Goal: Check status: Check status

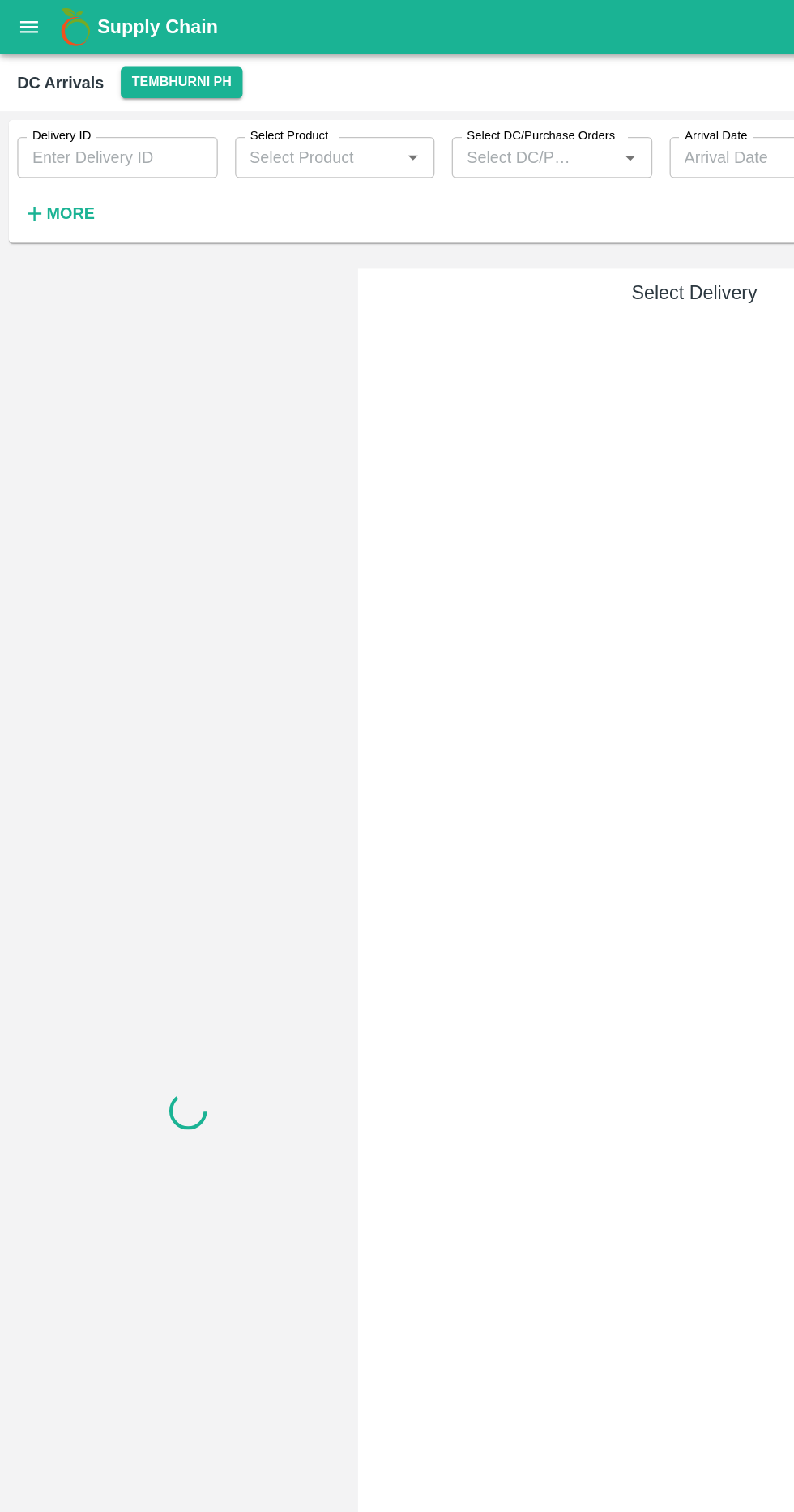
click at [10, 10] on button "open drawer" at bounding box center [22, 20] width 38 height 38
click at [27, 1511] on img at bounding box center [102, 1537] width 151 height 50
click at [394, 1511] on div at bounding box center [397, 1512] width 794 height 0
click at [58, 160] on strong "More" at bounding box center [53, 160] width 37 height 13
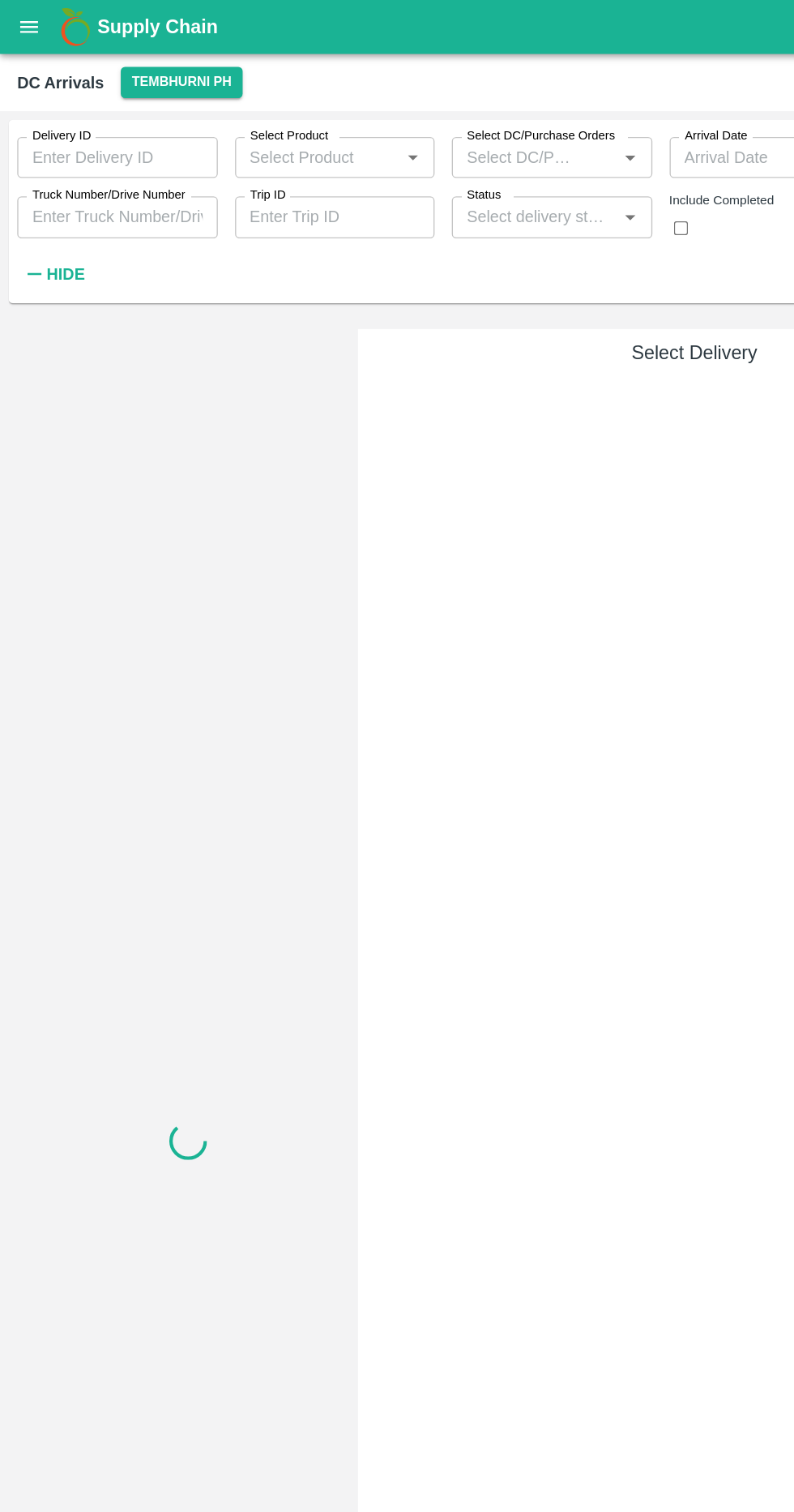
click at [122, 163] on input "Truck Number/Drive Number" at bounding box center [88, 163] width 151 height 31
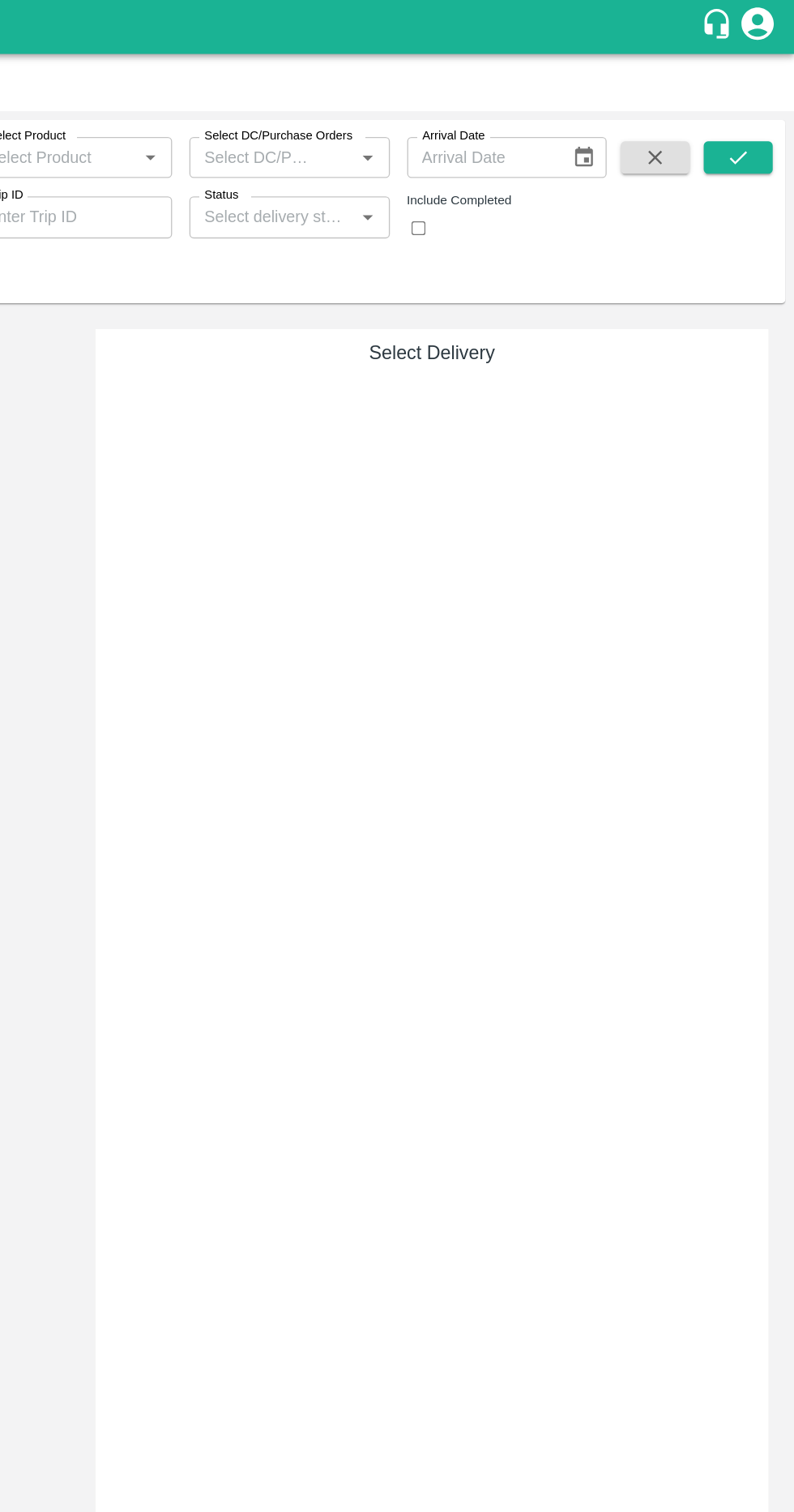
type input "4975"
click at [765, 129] on button "submit" at bounding box center [751, 119] width 52 height 25
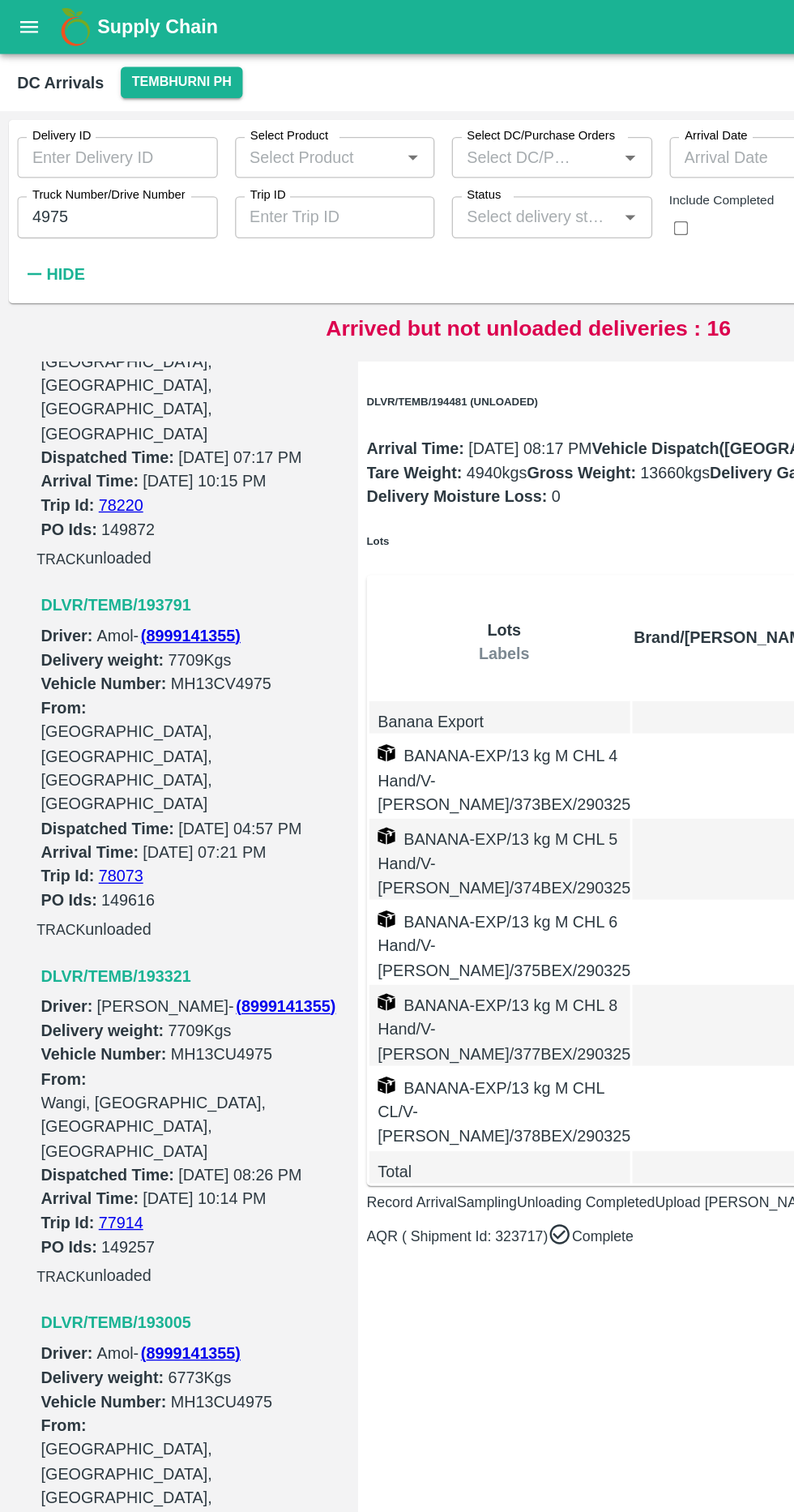
scroll to position [716, 0]
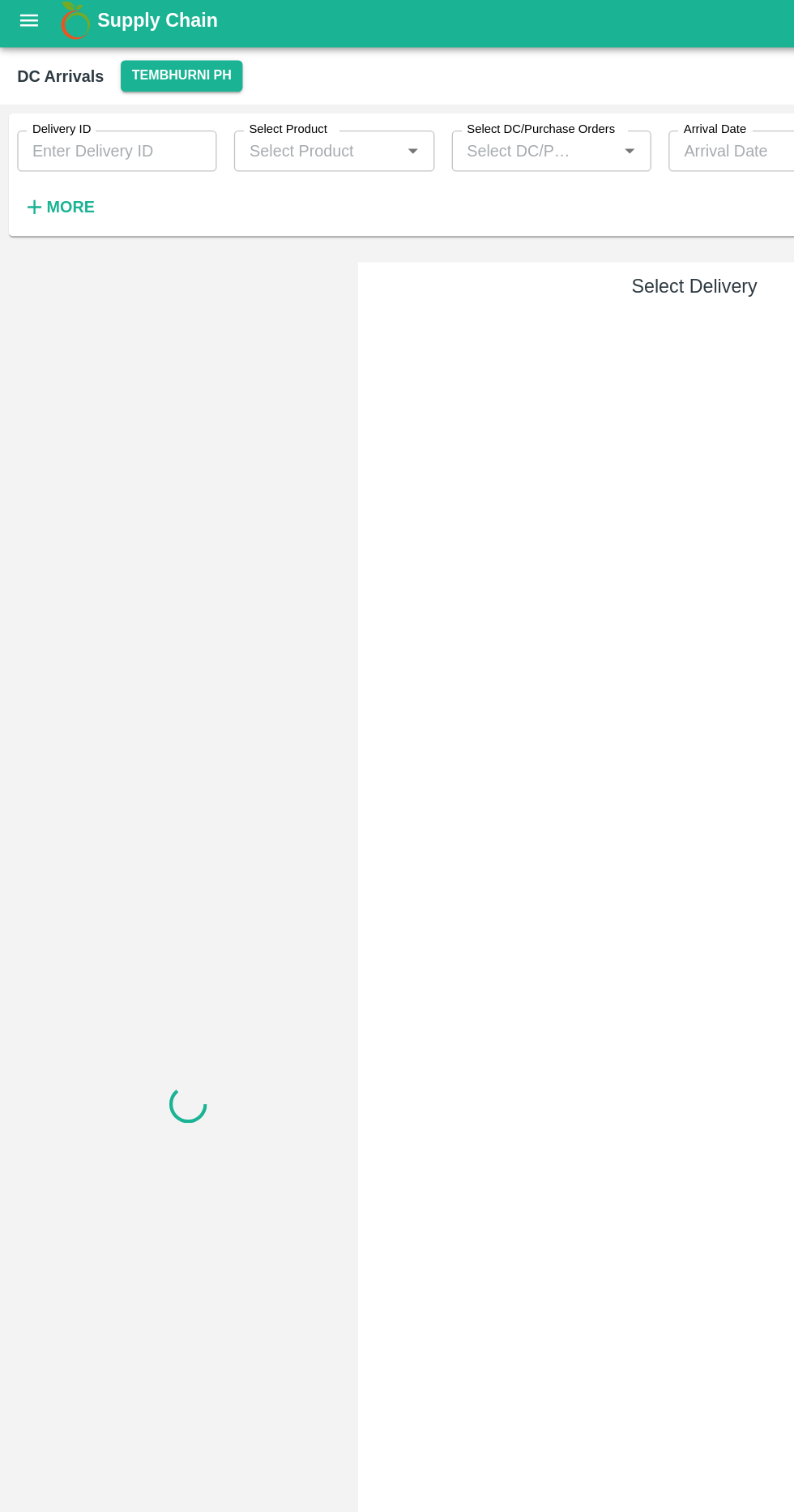
click at [52, 169] on h6 "More" at bounding box center [53, 160] width 37 height 21
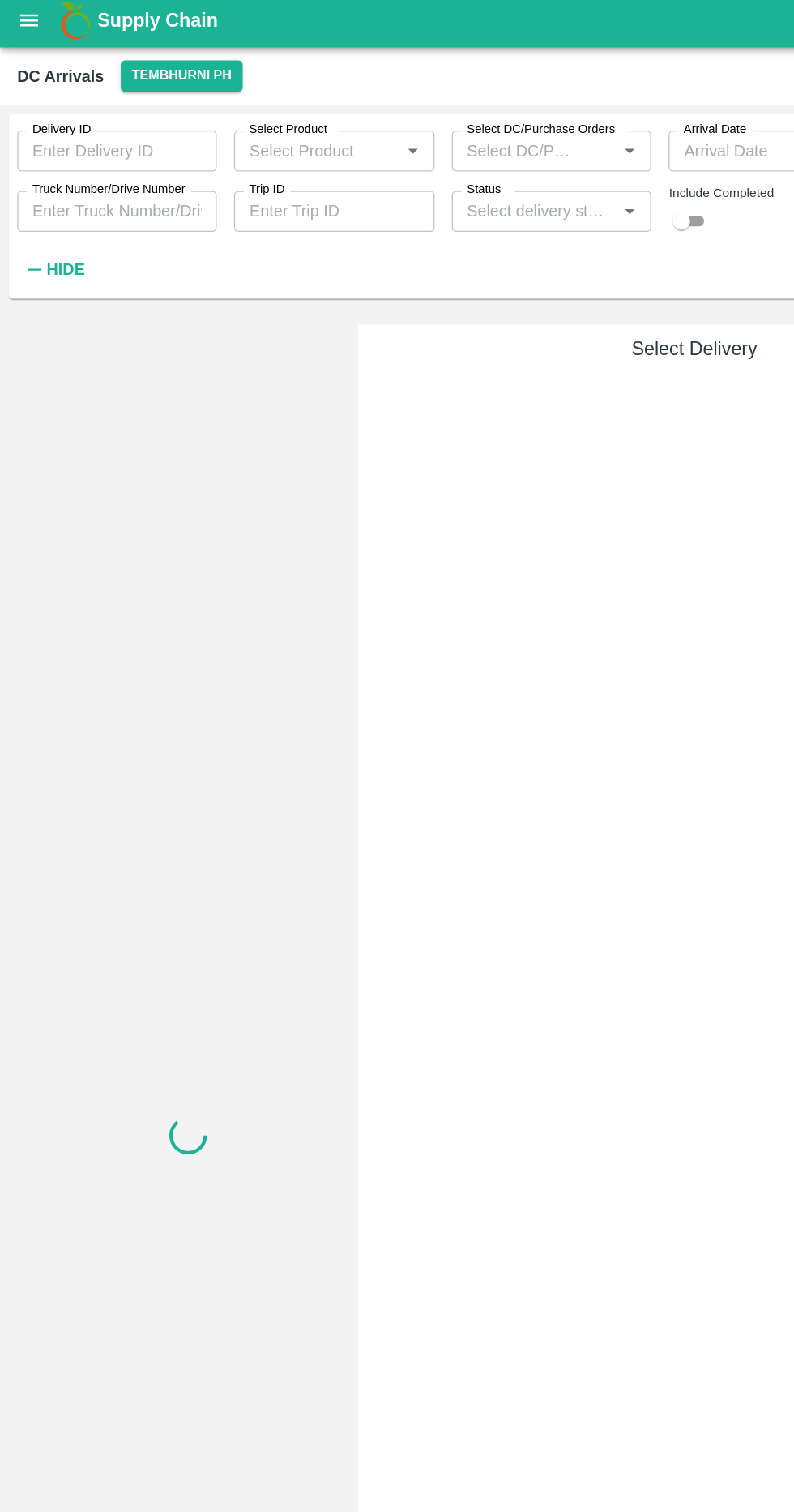
click at [277, 120] on input "Select Product" at bounding box center [237, 119] width 114 height 21
click at [448, 165] on input "Status" at bounding box center [401, 164] width 114 height 21
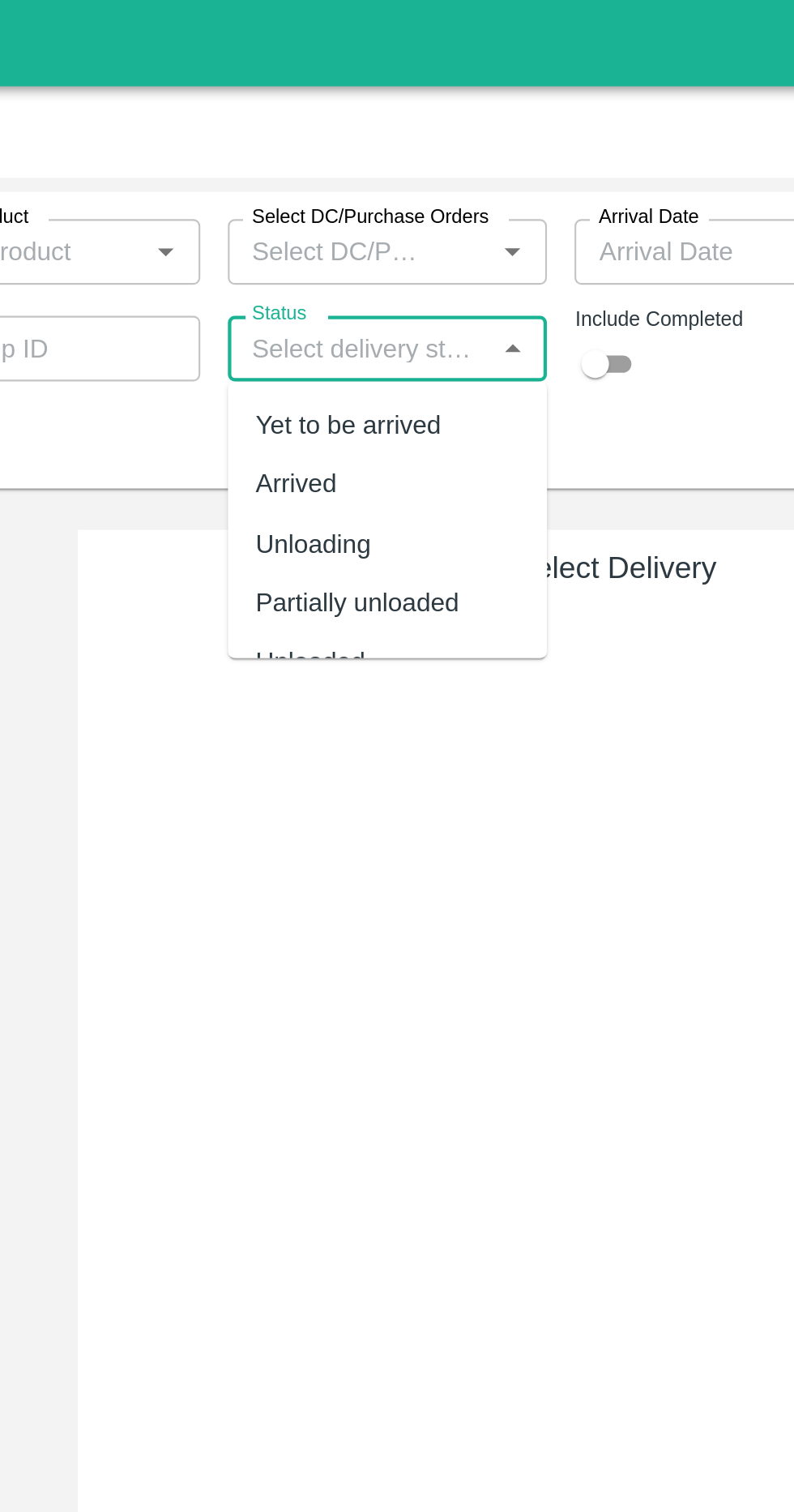
click at [402, 229] on div "Arrived" at bounding box center [414, 228] width 150 height 28
type input "Arrived"
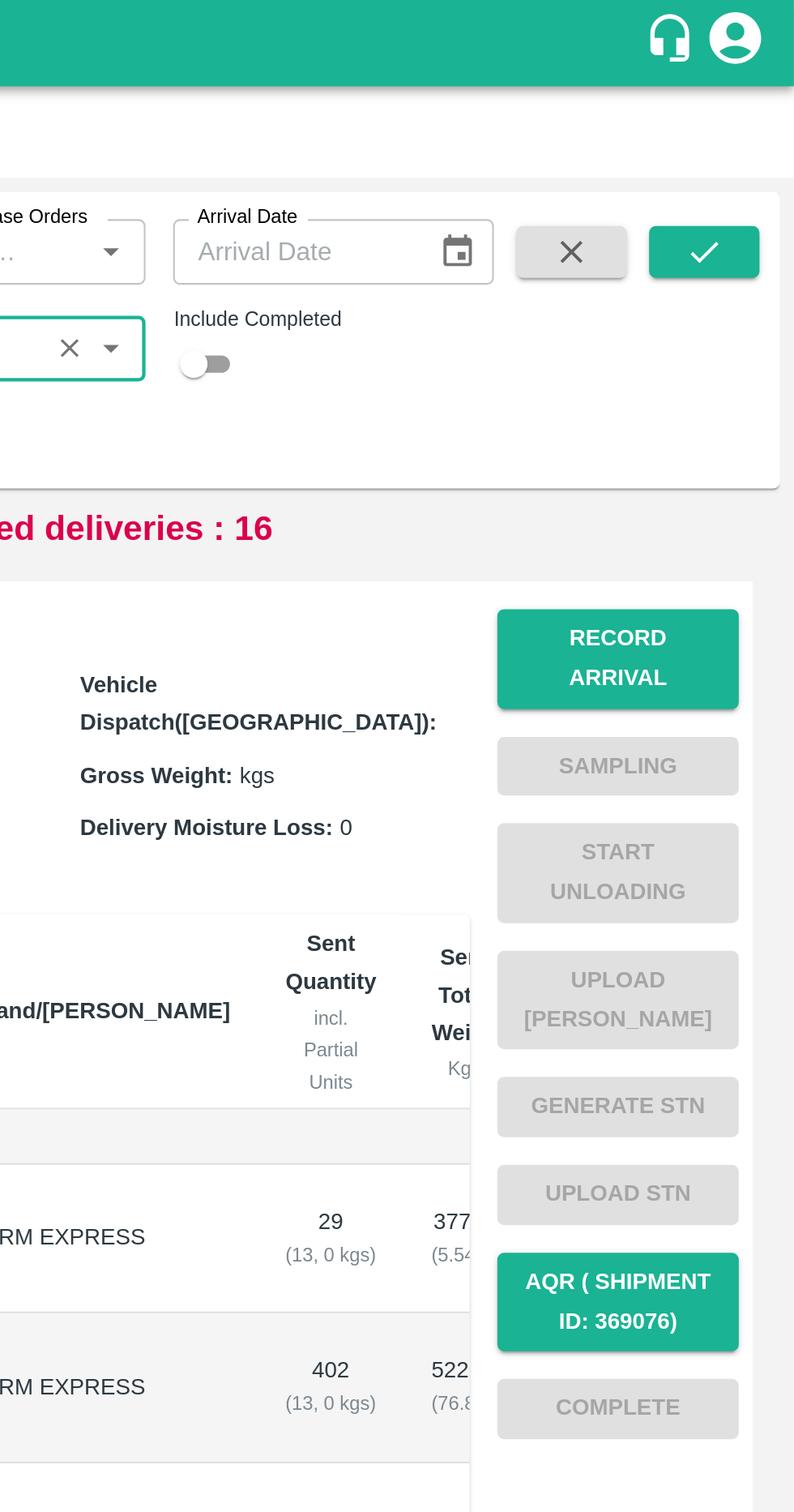
click at [756, 122] on icon "submit" at bounding box center [752, 119] width 18 height 18
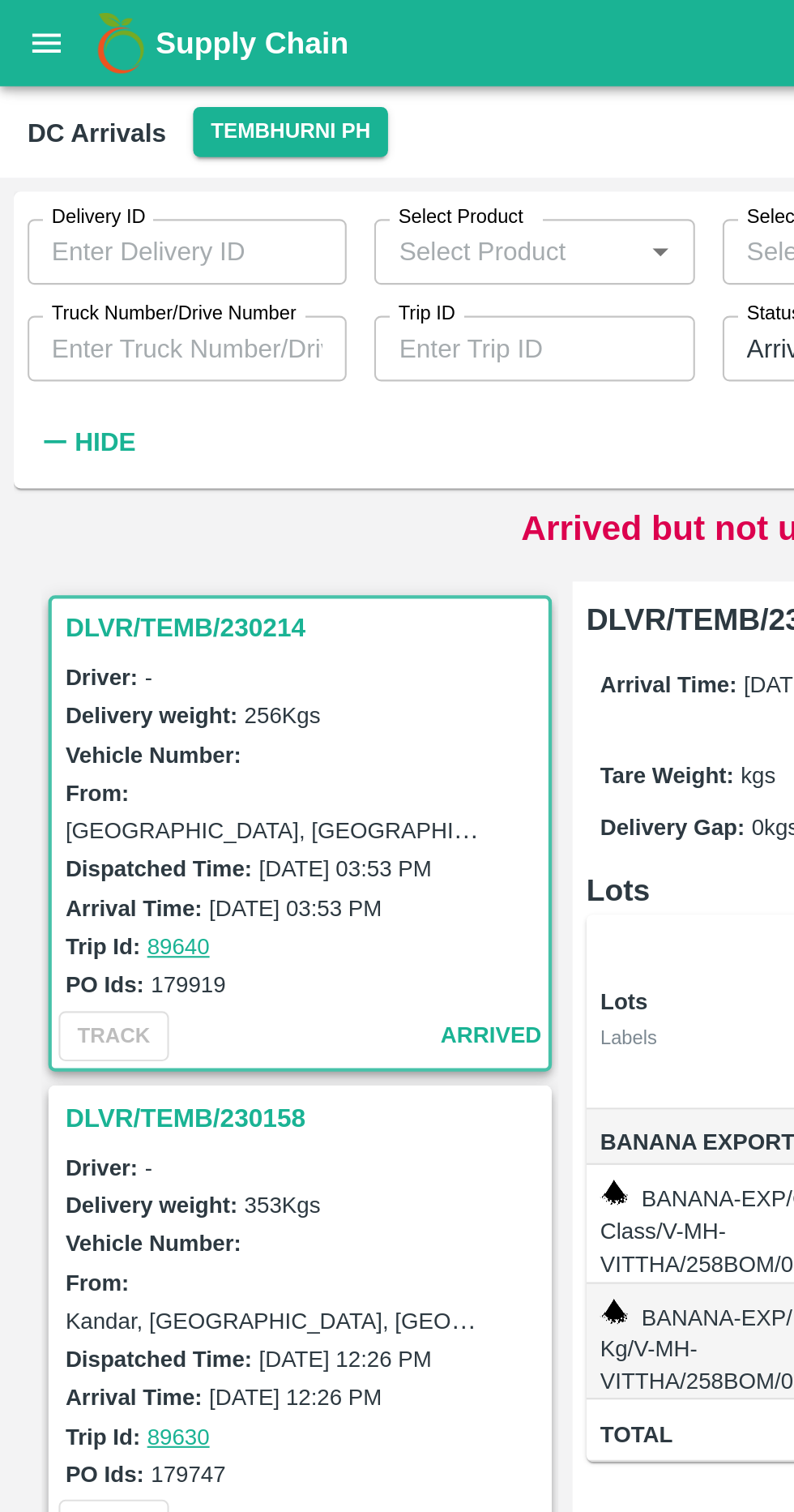
click at [128, 286] on h3 "DLVR/TEMB/230214" at bounding box center [143, 296] width 225 height 21
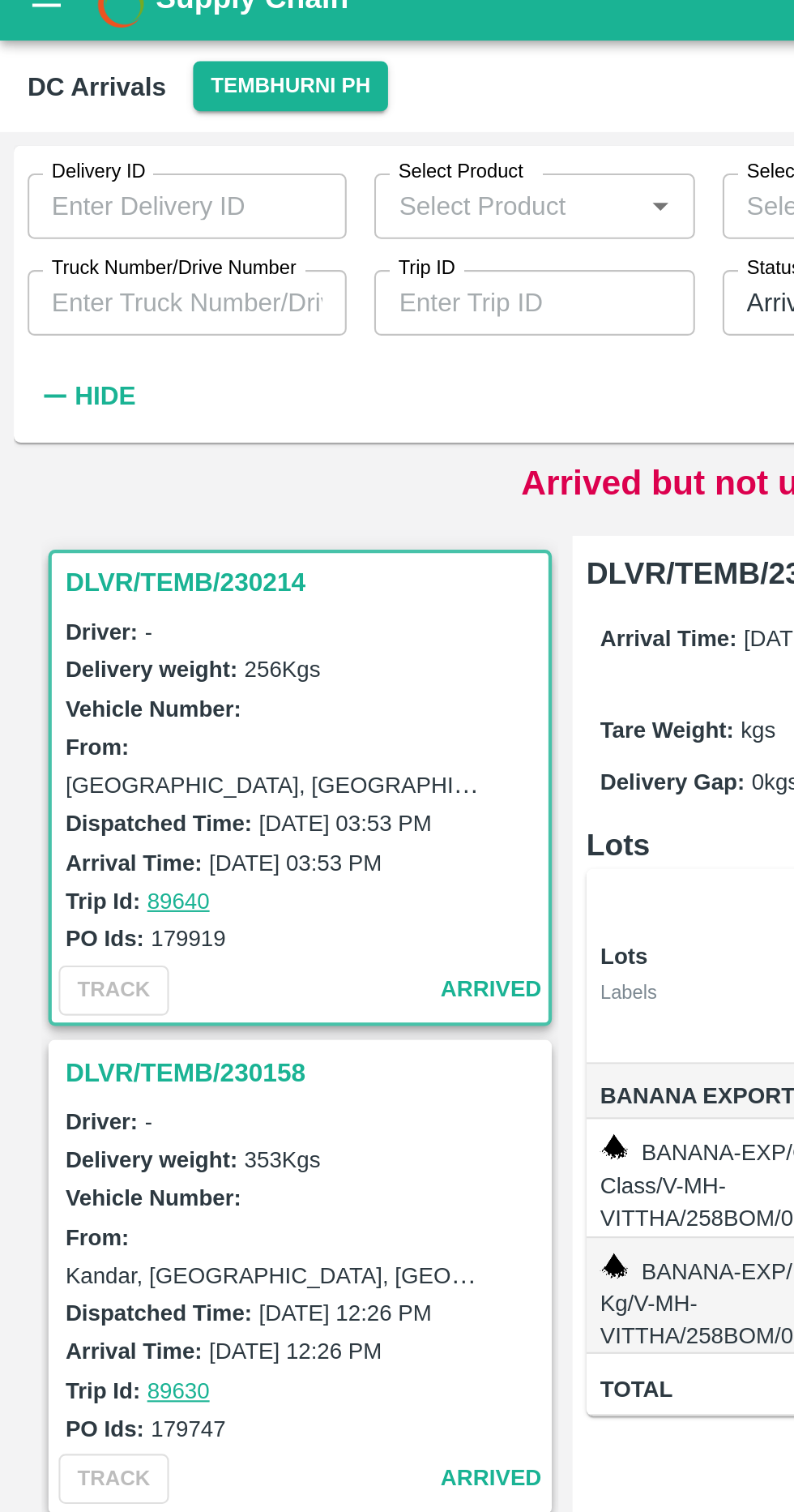
scroll to position [7, 0]
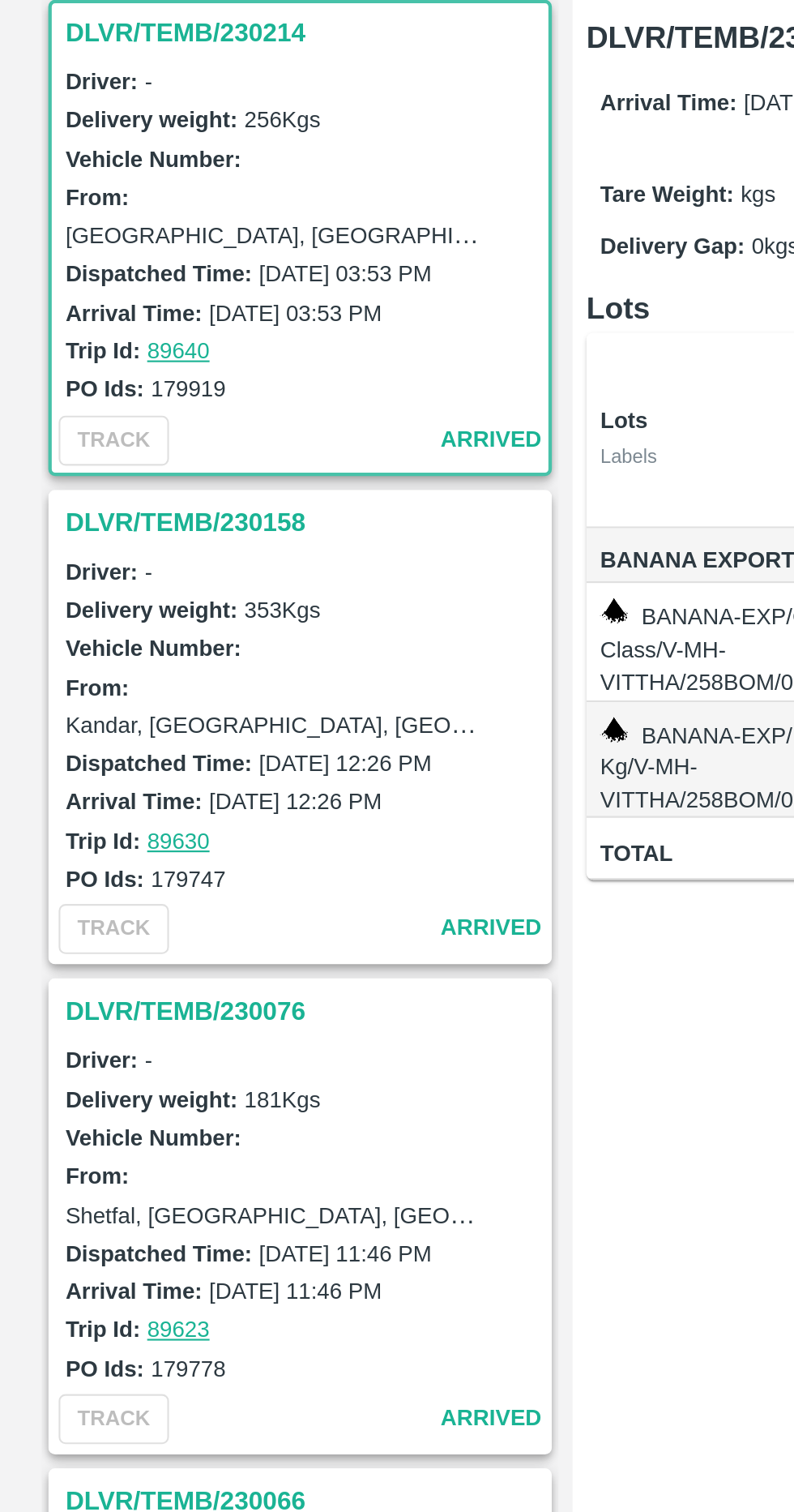
click at [107, 510] on h3 "DLVR/TEMB/230158" at bounding box center [143, 519] width 225 height 21
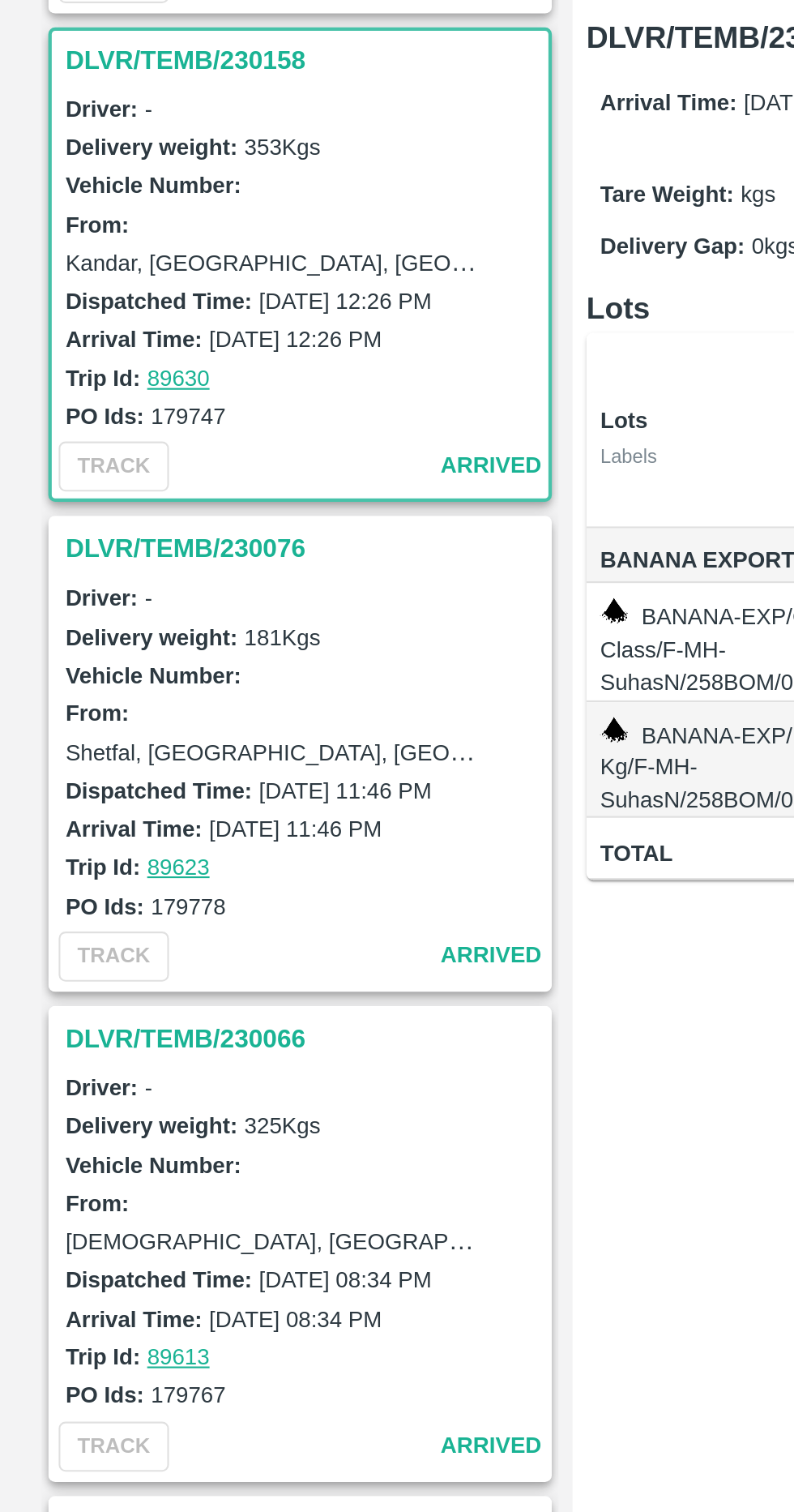
scroll to position [236, 0]
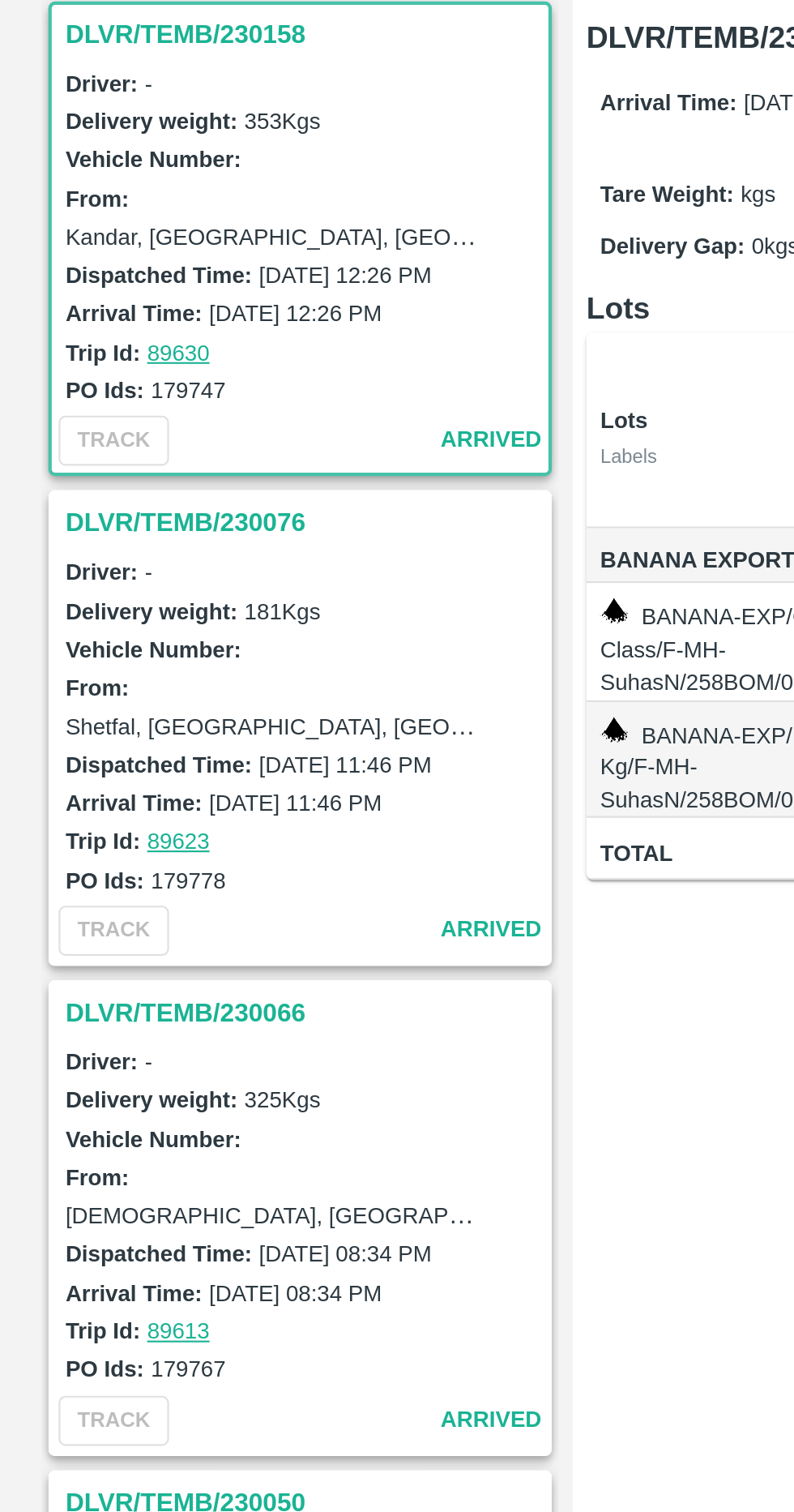
click at [149, 516] on h3 "DLVR/TEMB/230076" at bounding box center [143, 519] width 225 height 21
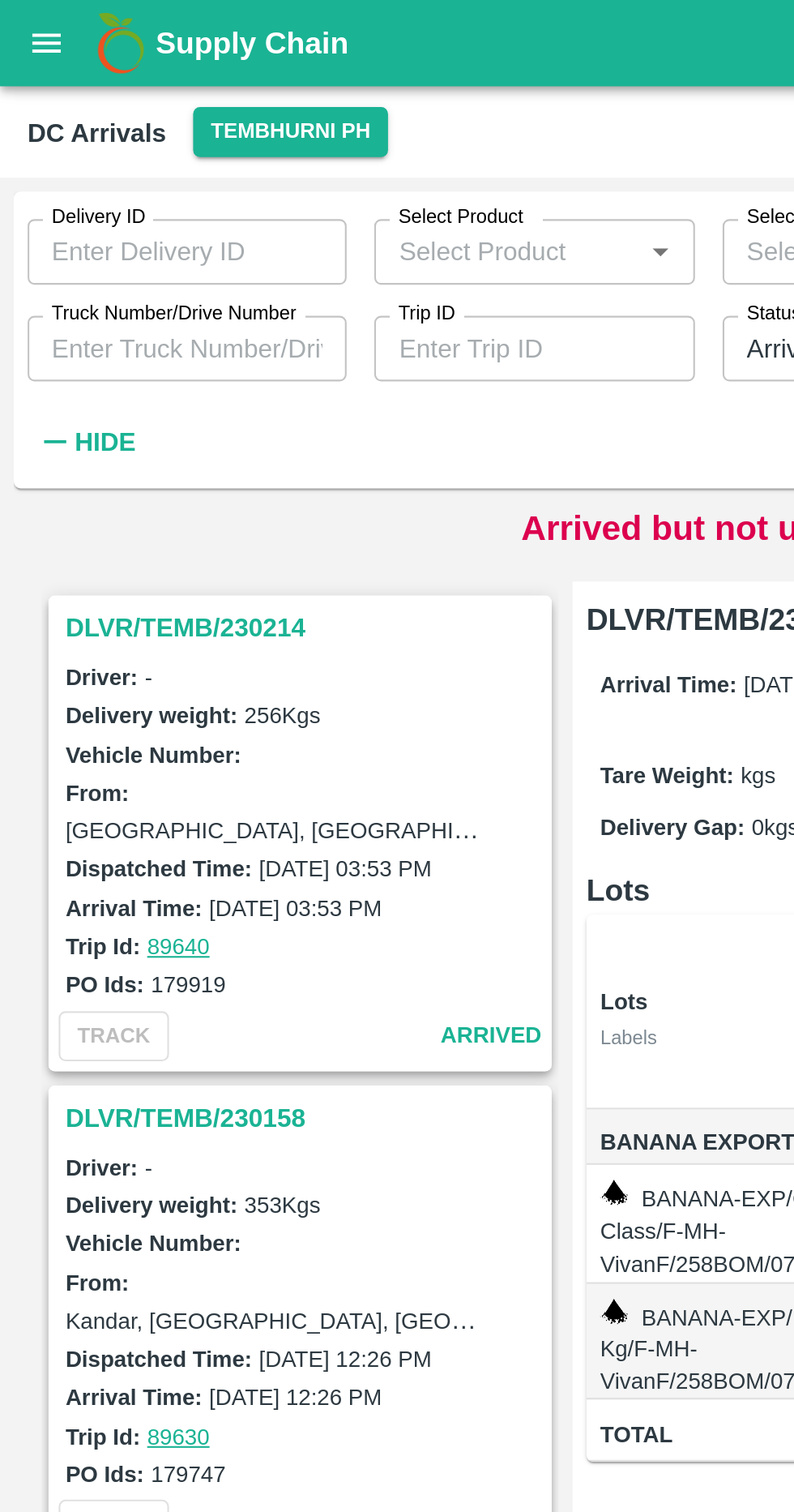
click at [35, 205] on strong "Hide" at bounding box center [49, 208] width 29 height 13
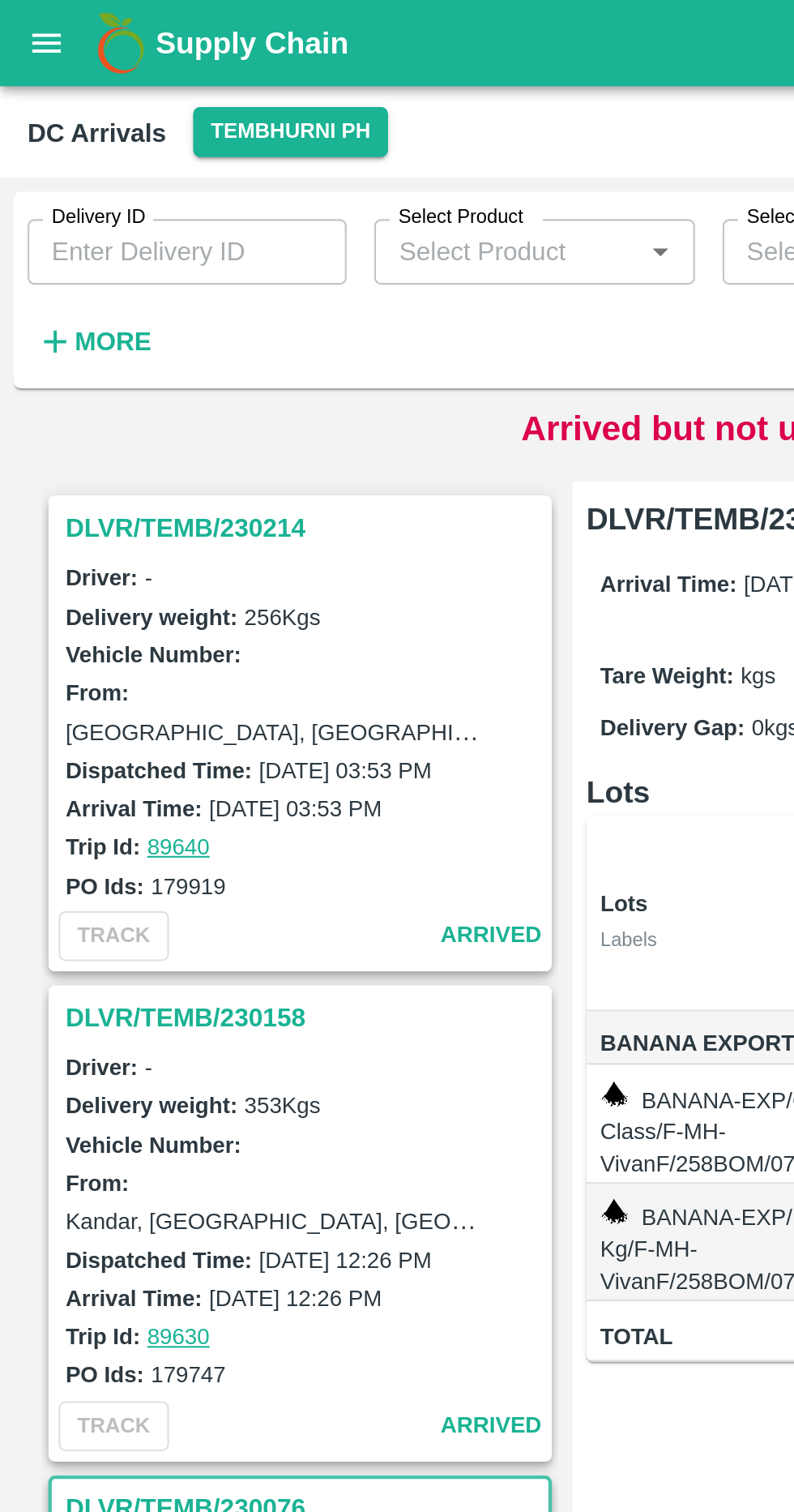
click at [36, 162] on strong "More" at bounding box center [53, 160] width 37 height 13
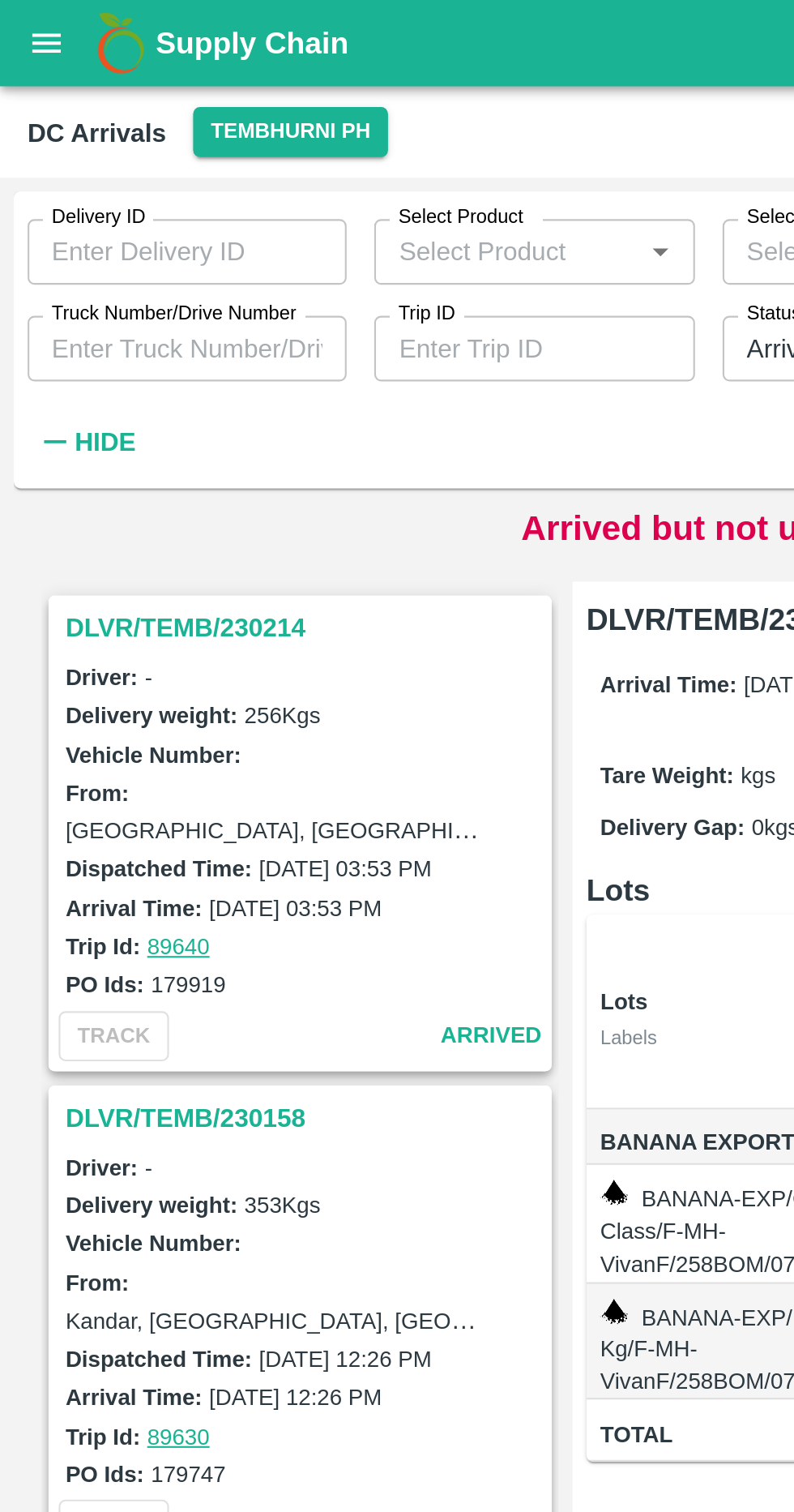
click at [55, 165] on input "Truck Number/Drive Number" at bounding box center [88, 164] width 150 height 31
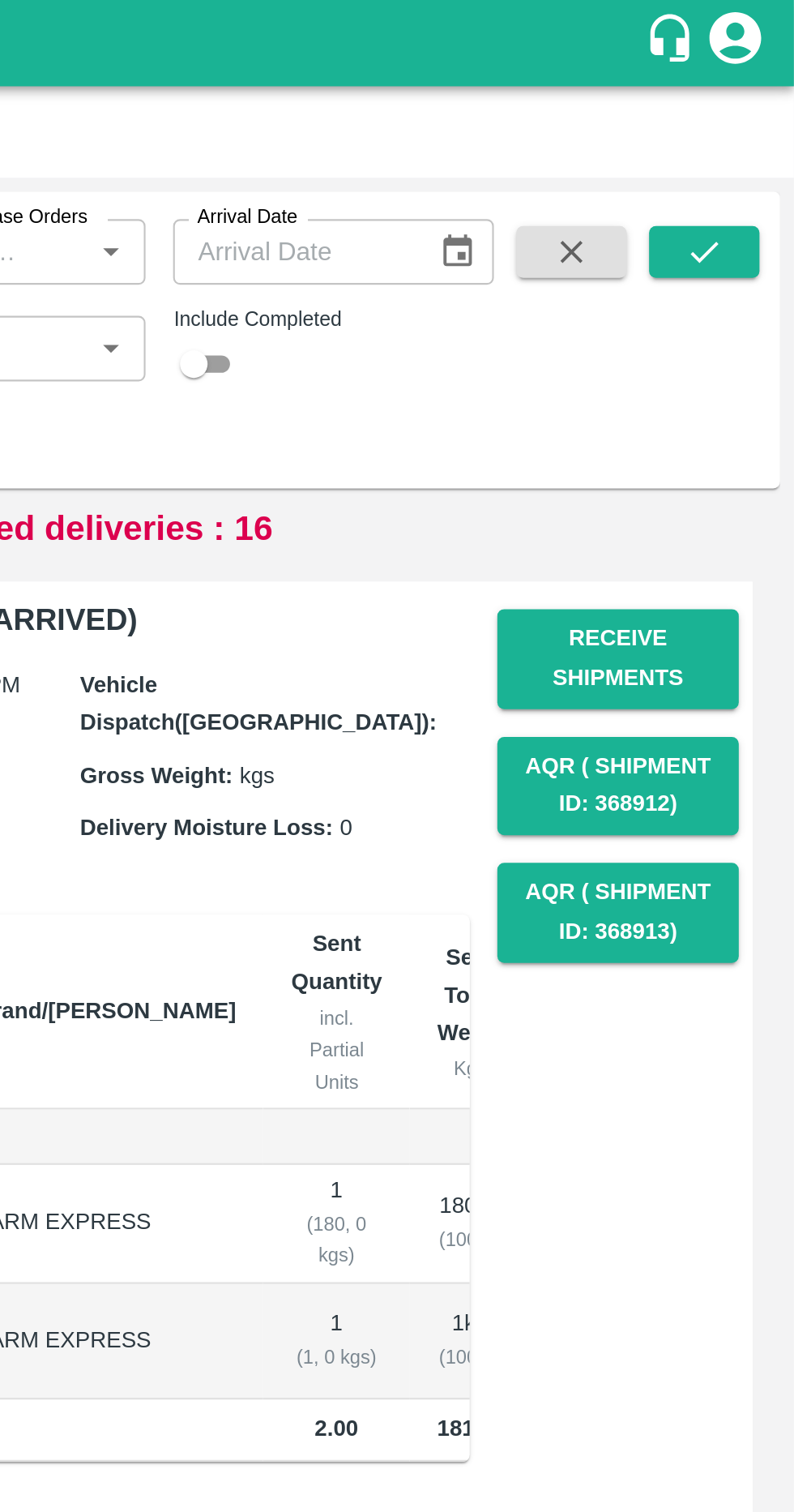
type input "2784"
click at [751, 124] on icon "submit" at bounding box center [752, 119] width 18 height 18
click at [760, 125] on icon "submit" at bounding box center [752, 119] width 18 height 18
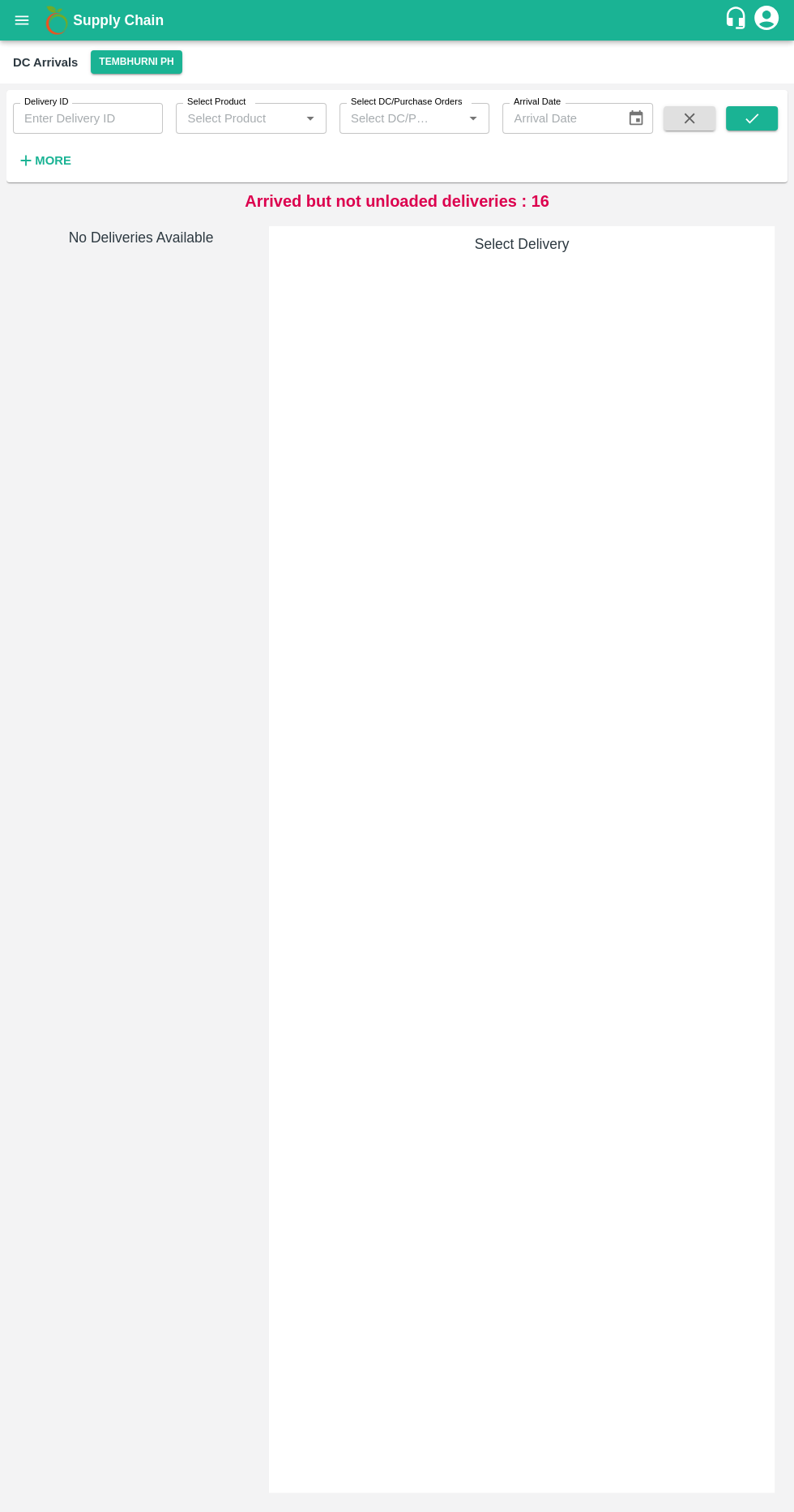
click at [689, 119] on icon "button" at bounding box center [690, 119] width 11 height 11
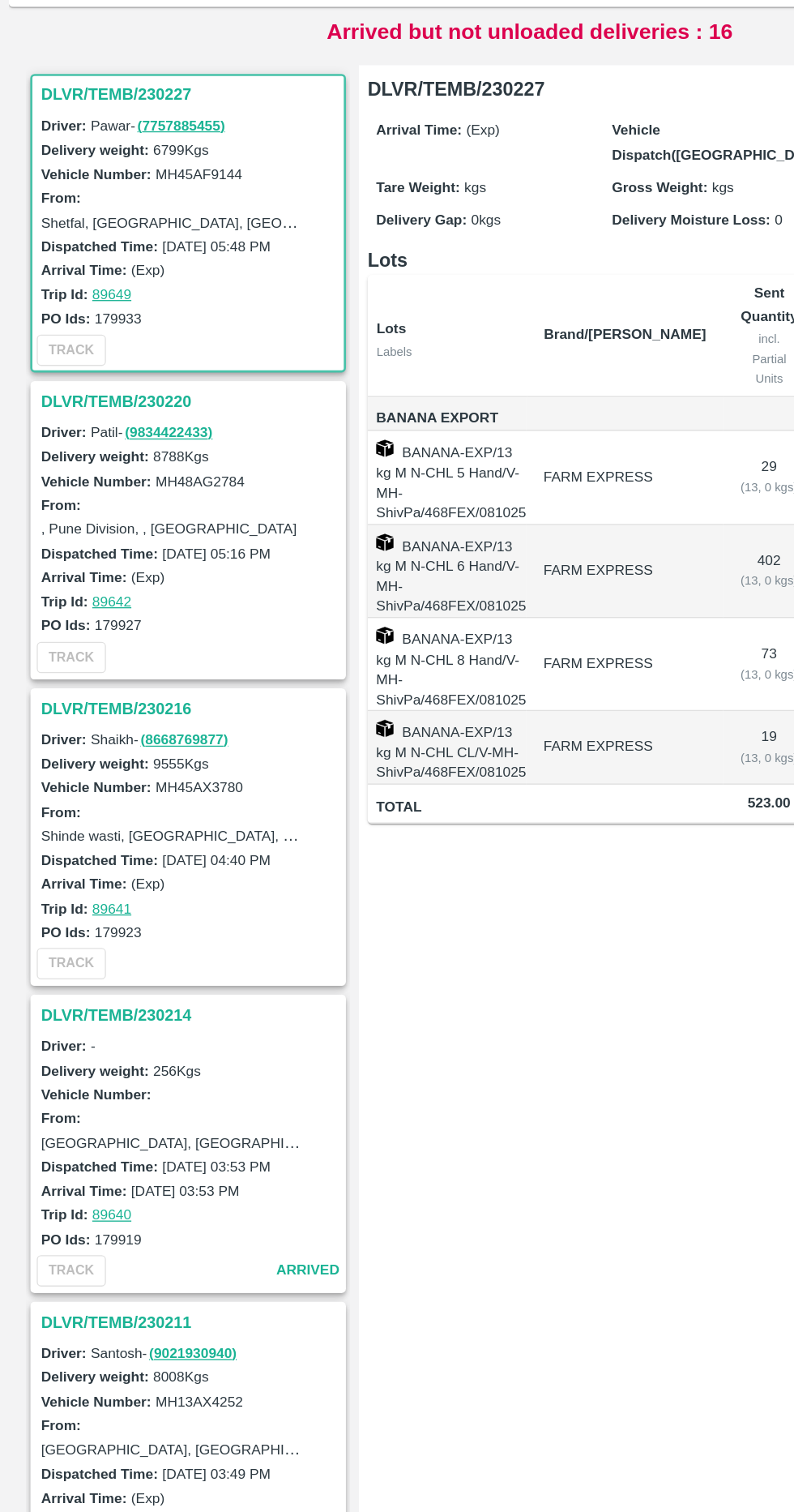
click at [56, 472] on h3 "DLVR/TEMB/230220" at bounding box center [143, 478] width 225 height 21
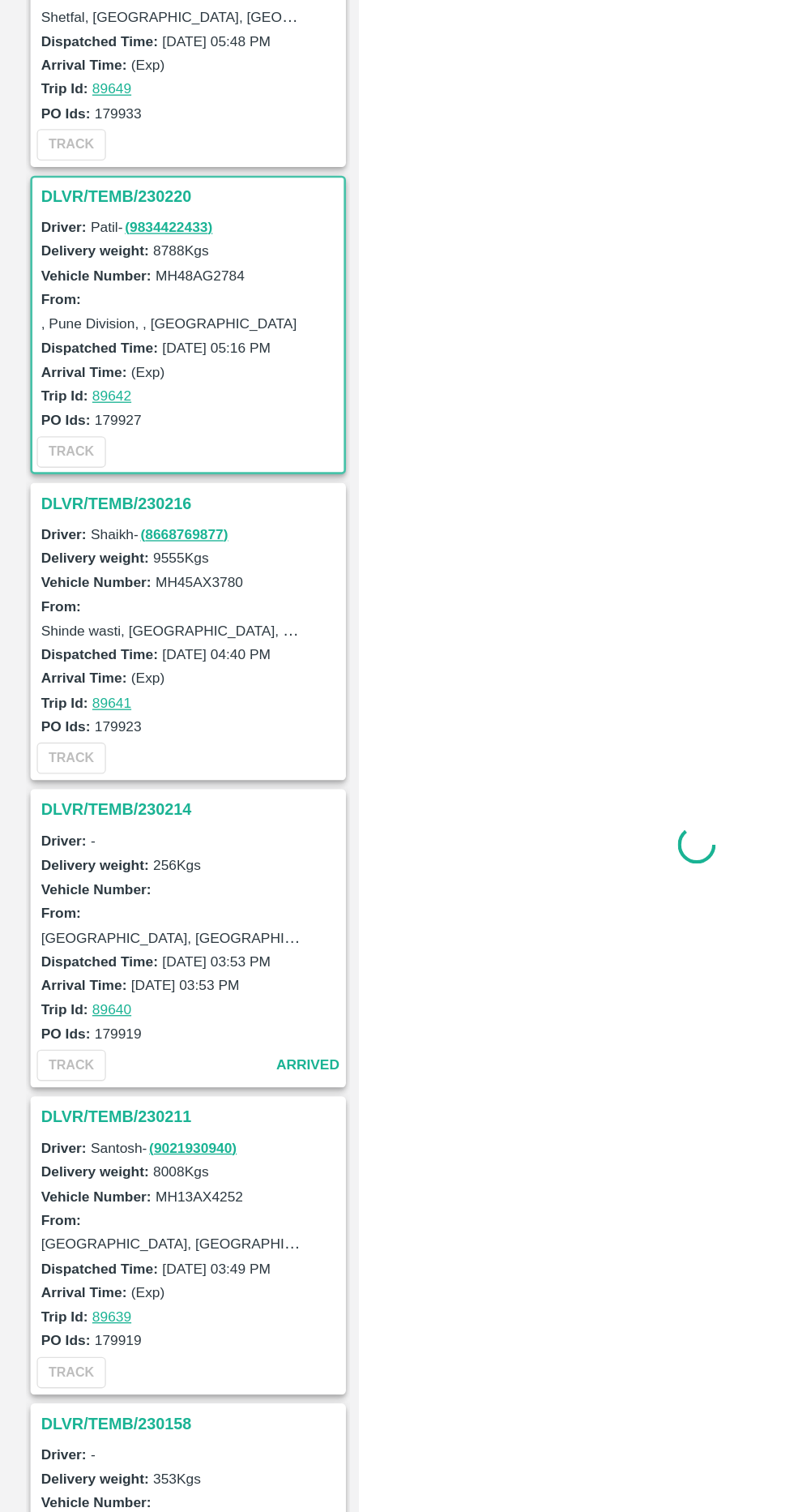
scroll to position [236, 0]
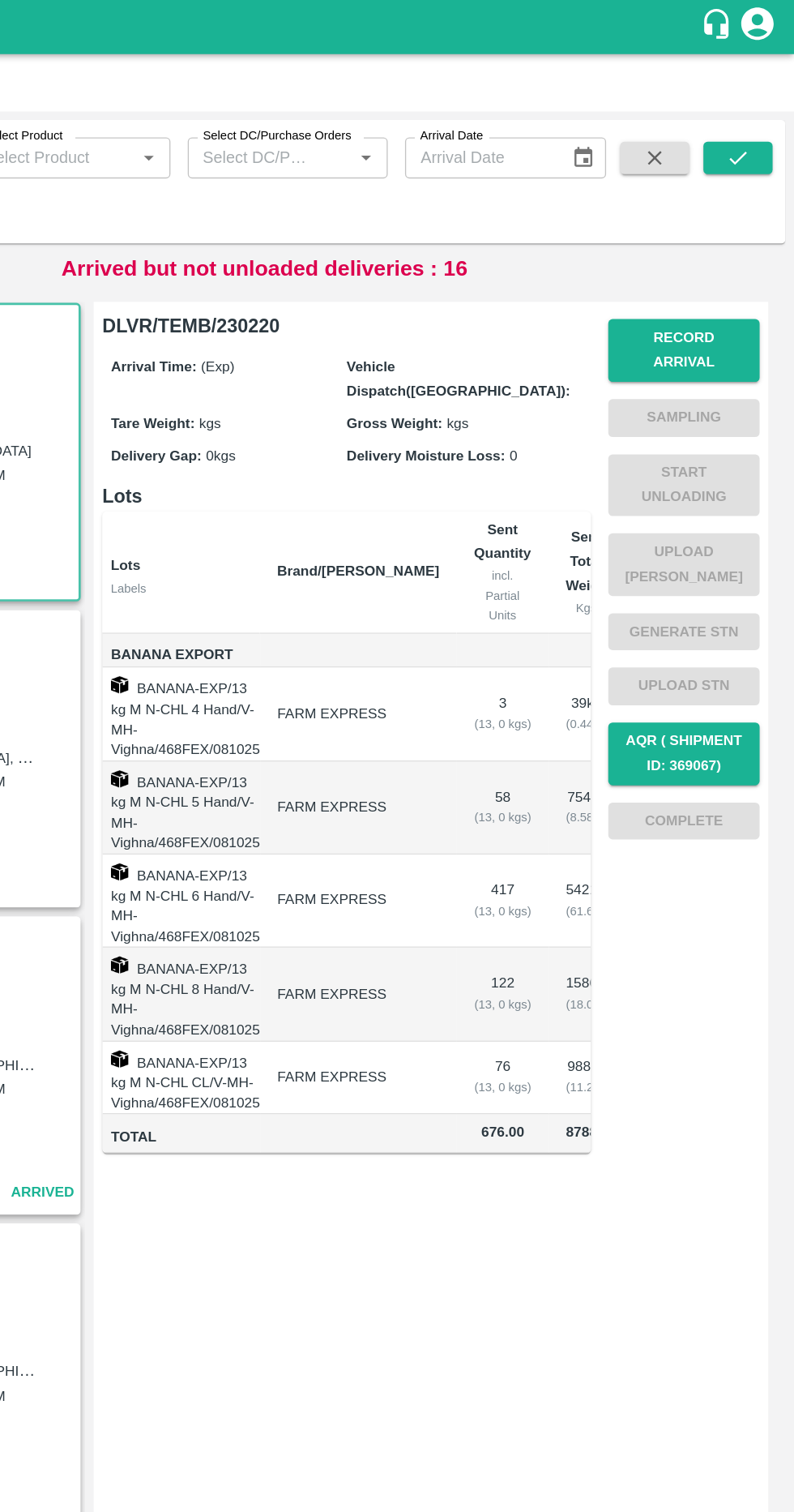
click at [768, 242] on button "Record Arrival" at bounding box center [711, 262] width 114 height 47
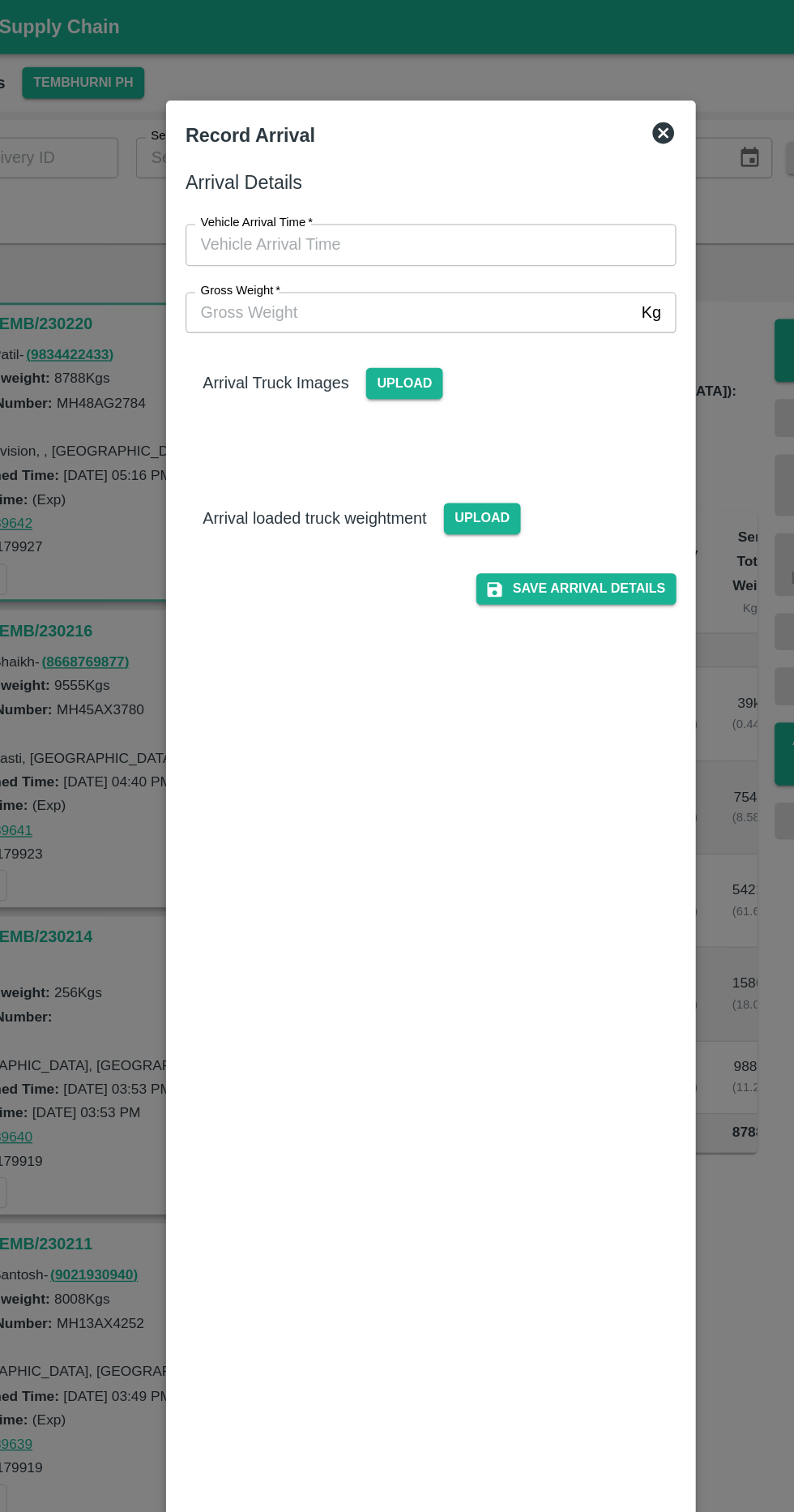
click at [579, 101] on icon at bounding box center [571, 100] width 16 height 16
